Goal: Book appointment/travel/reservation

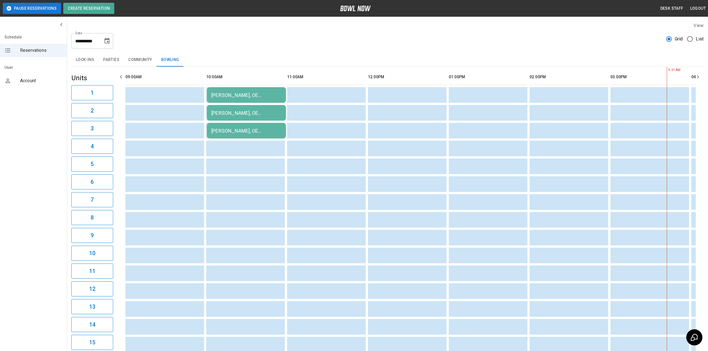
scroll to position [0, 485]
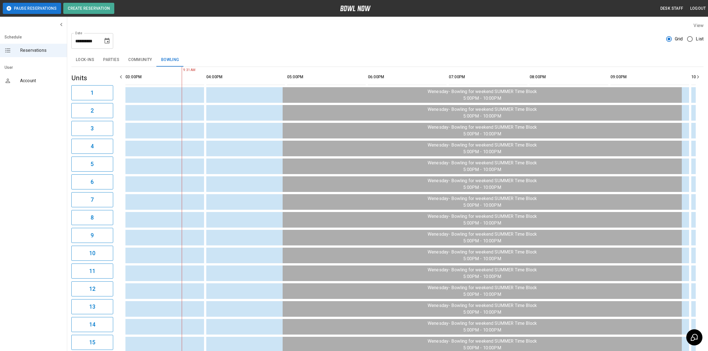
click at [102, 36] on div "**********" at bounding box center [92, 41] width 42 height 16
click at [108, 43] on icon "Choose date, selected date is Aug 20, 2025" at bounding box center [106, 41] width 5 height 6
click at [100, 100] on button "14" at bounding box center [97, 102] width 10 height 10
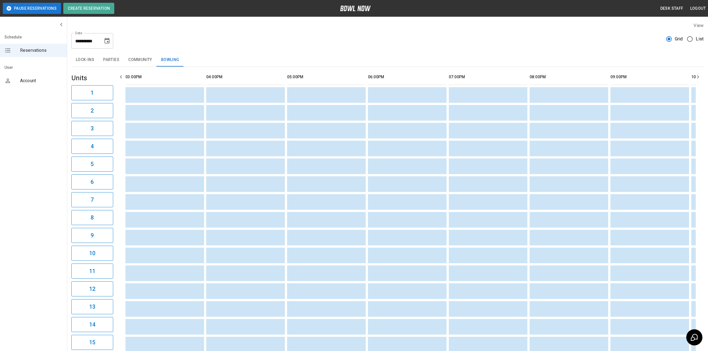
type input "**********"
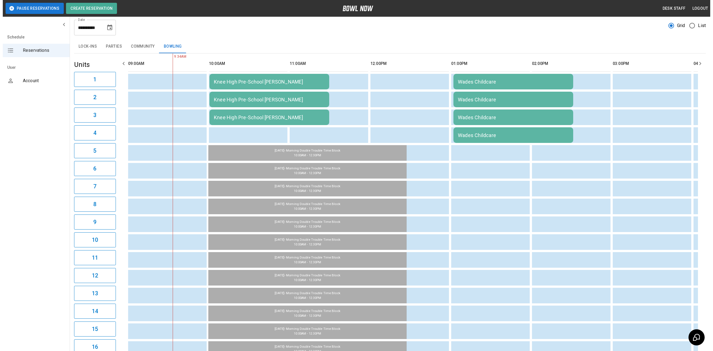
scroll to position [0, 0]
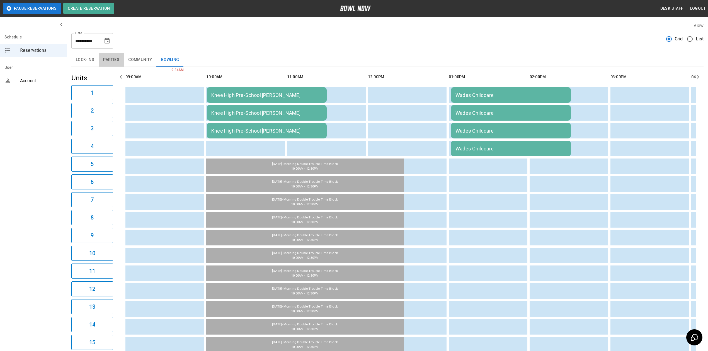
click at [115, 65] on button "Parties" at bounding box center [111, 59] width 25 height 13
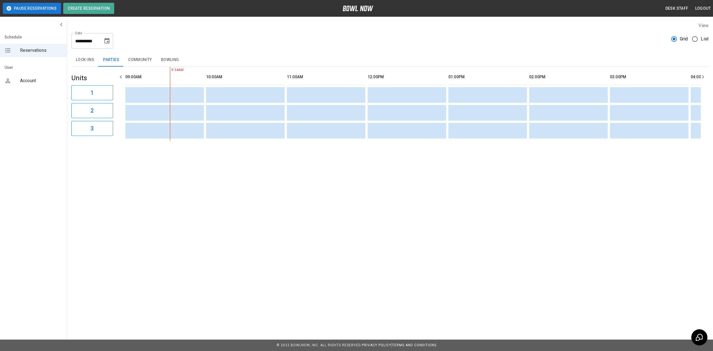
click at [140, 62] on button "Community" at bounding box center [140, 59] width 33 height 13
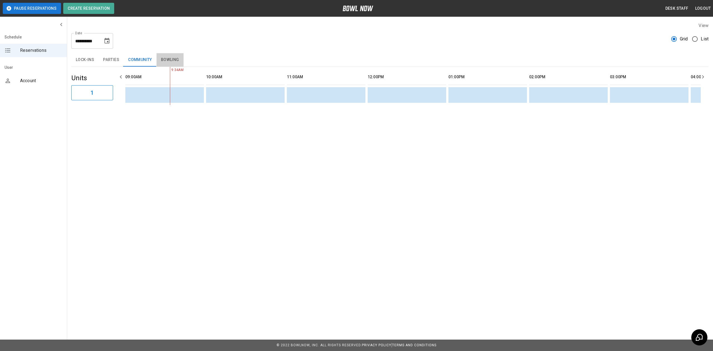
click at [176, 57] on button "Bowling" at bounding box center [170, 59] width 27 height 13
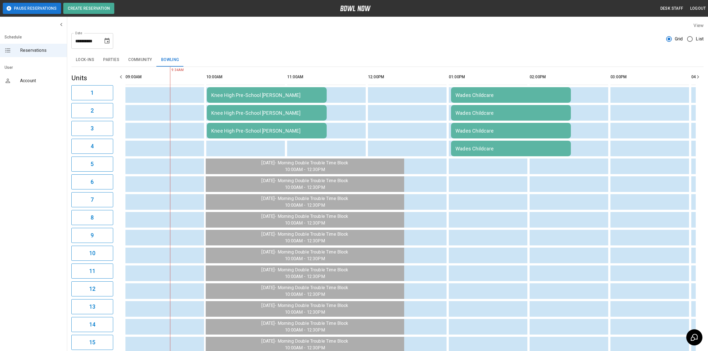
click at [504, 91] on td "Wades Childcare" at bounding box center [511, 95] width 120 height 16
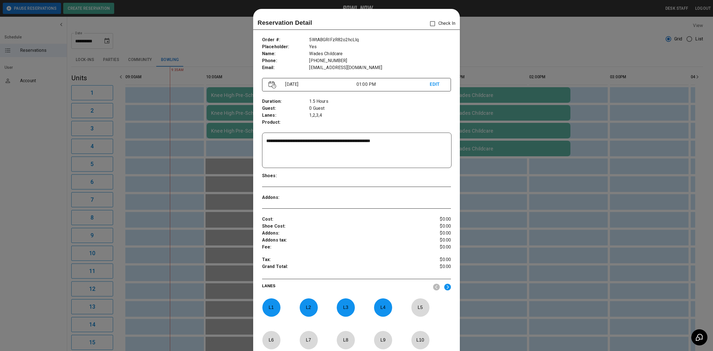
scroll to position [9, 0]
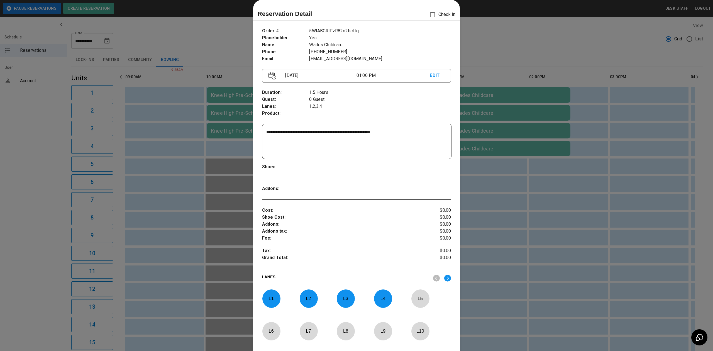
click at [531, 233] on div at bounding box center [356, 175] width 713 height 351
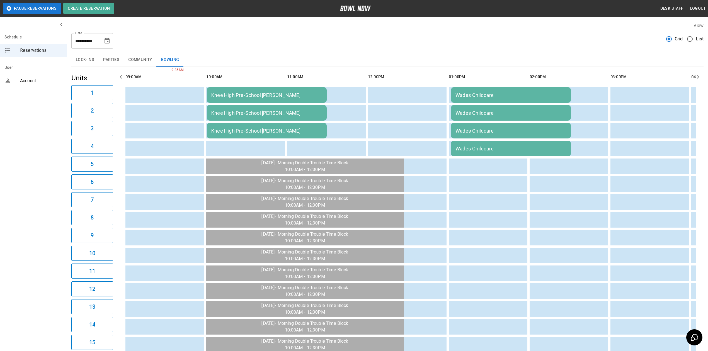
click at [277, 103] on td "Knee High Pre-School [PERSON_NAME]" at bounding box center [267, 95] width 120 height 16
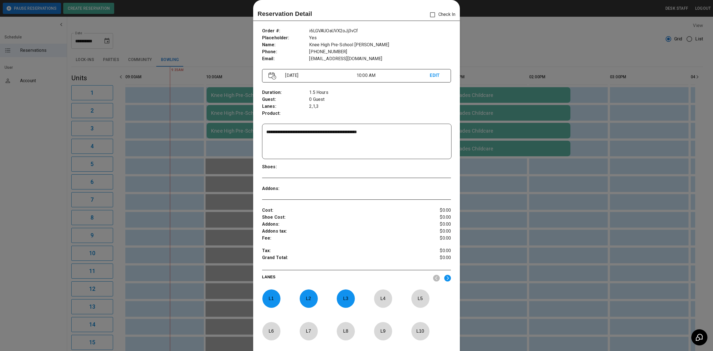
click at [193, 137] on div at bounding box center [356, 175] width 713 height 351
